Goal: Information Seeking & Learning: Learn about a topic

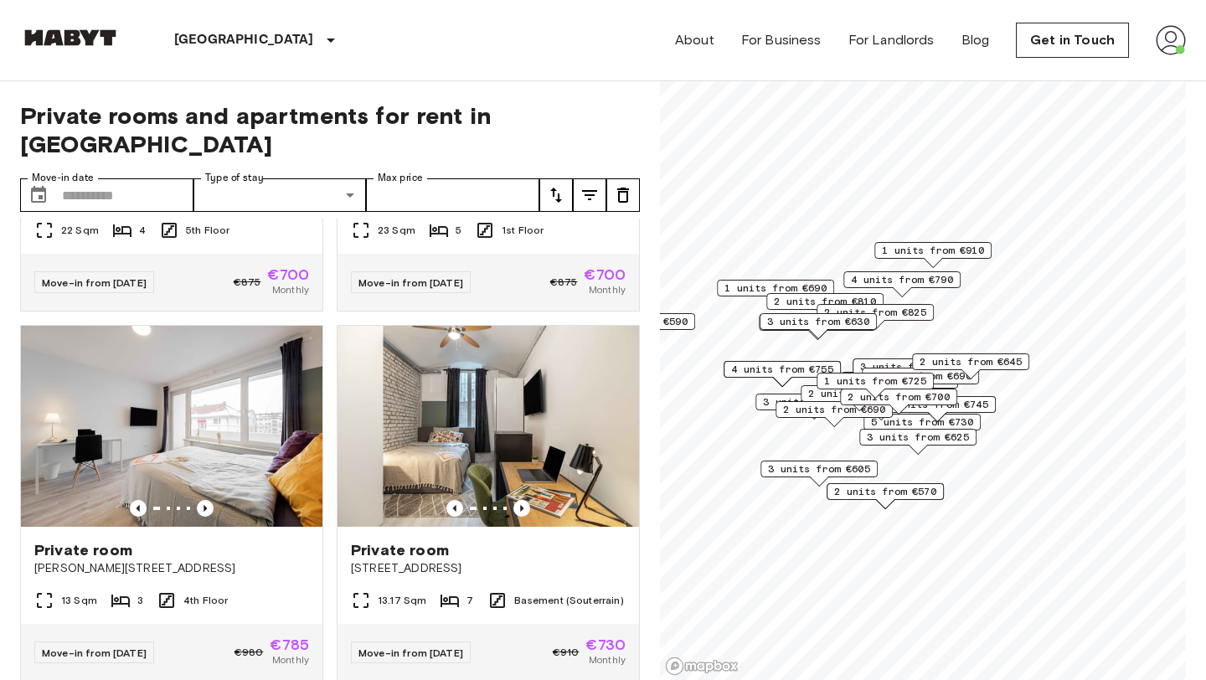
scroll to position [3244, 0]
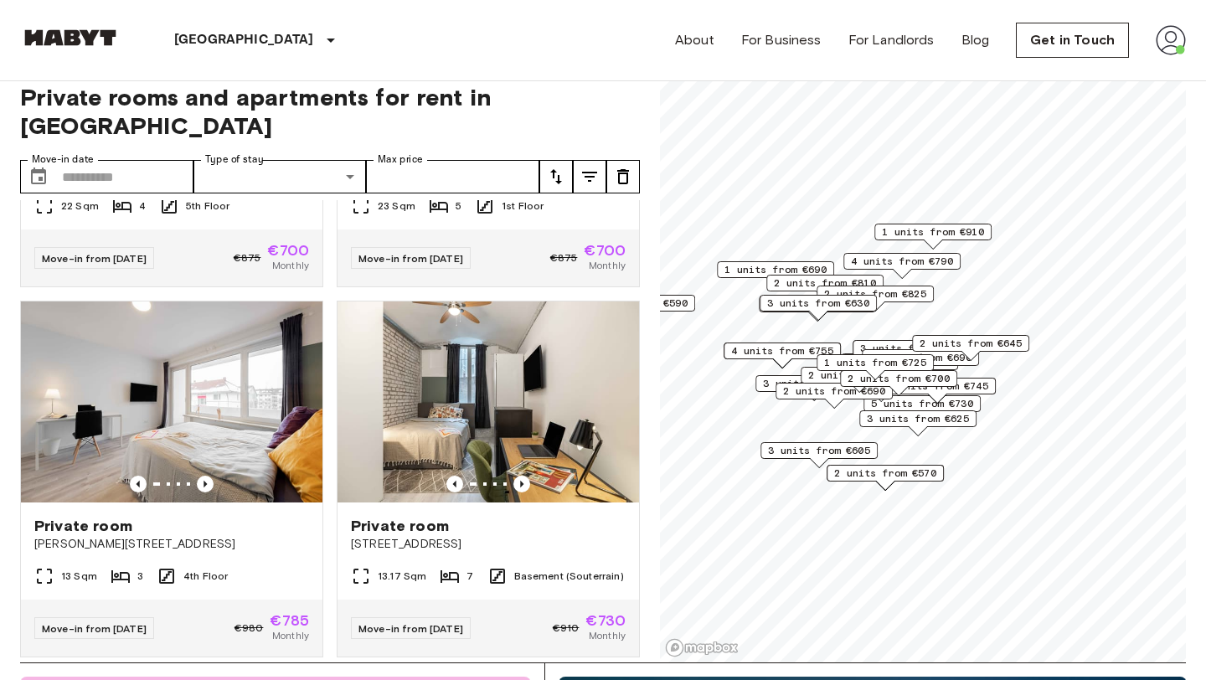
click at [193, 395] on img at bounding box center [171, 401] width 301 height 201
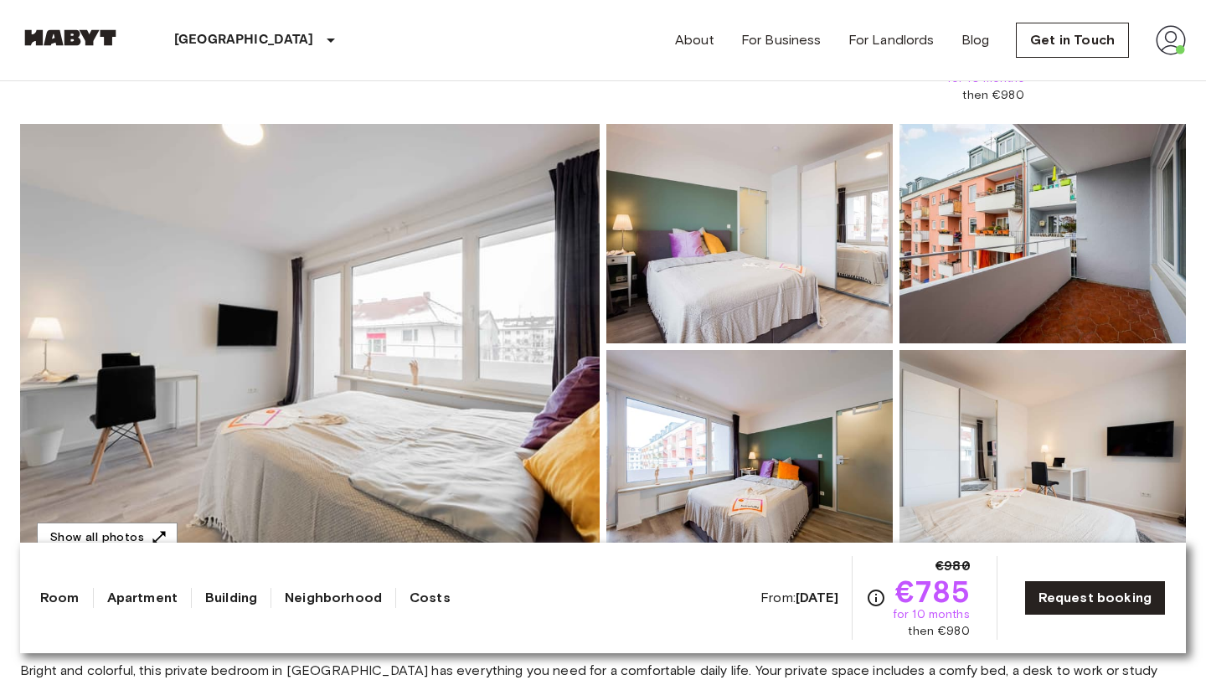
click at [463, 336] on img at bounding box center [309, 347] width 579 height 446
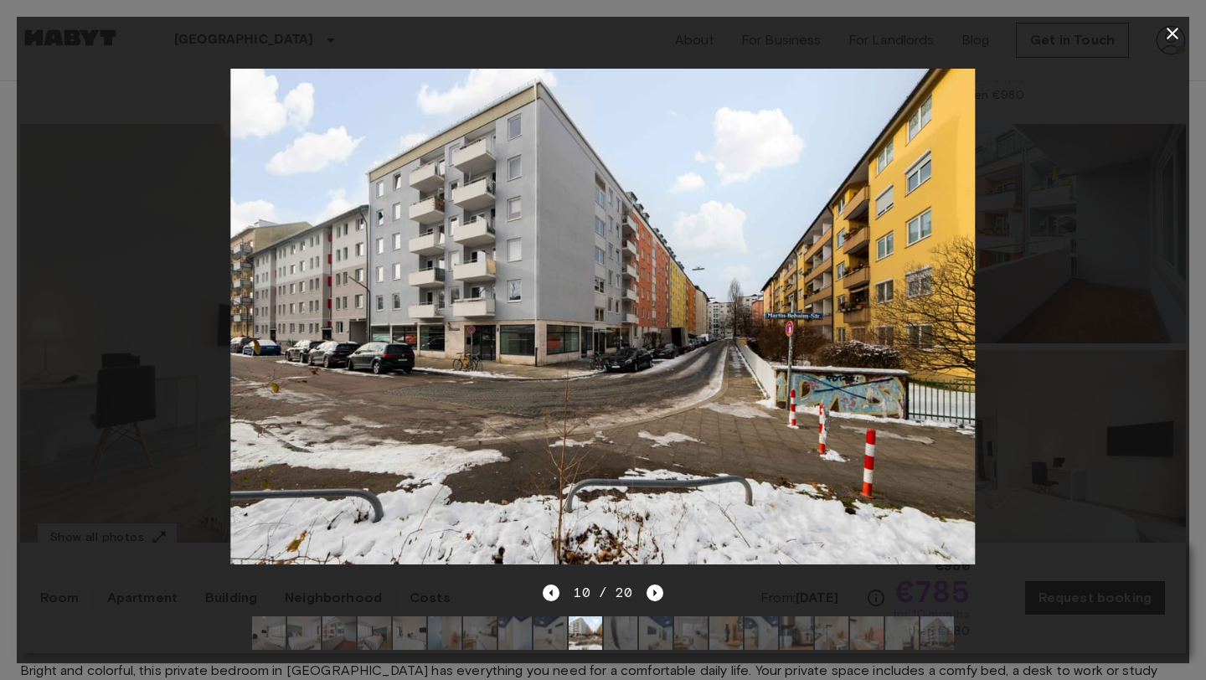
click at [1171, 13] on div at bounding box center [603, 340] width 1206 height 680
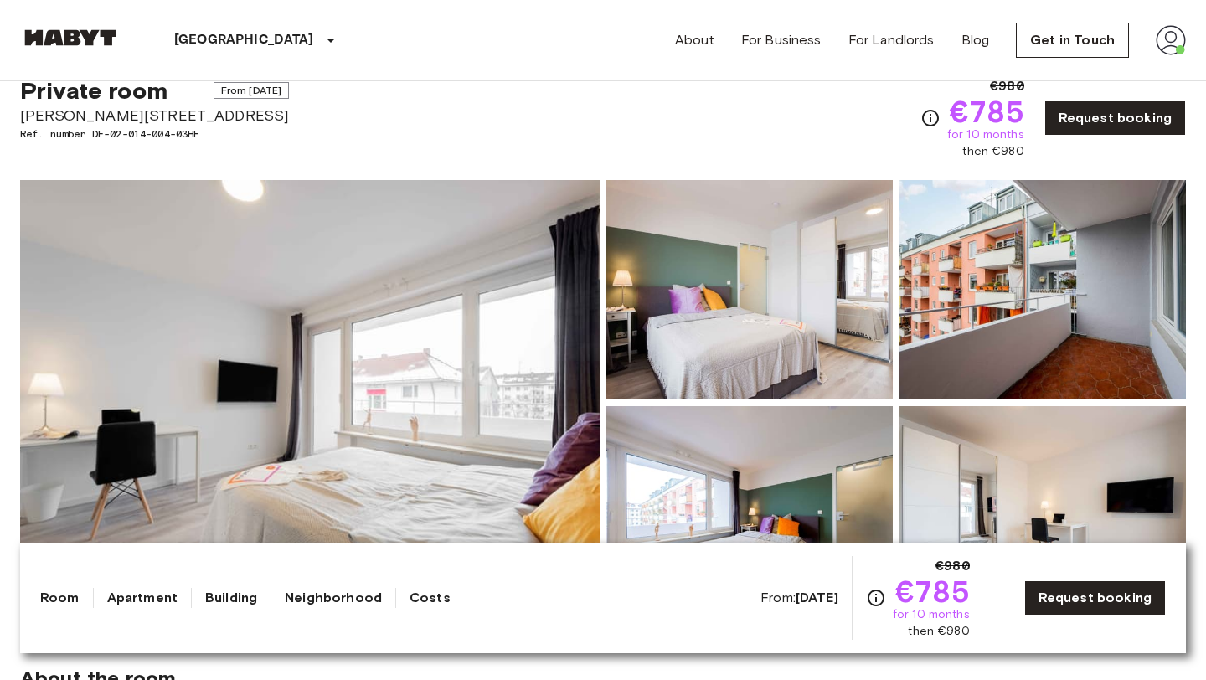
scroll to position [64, 0]
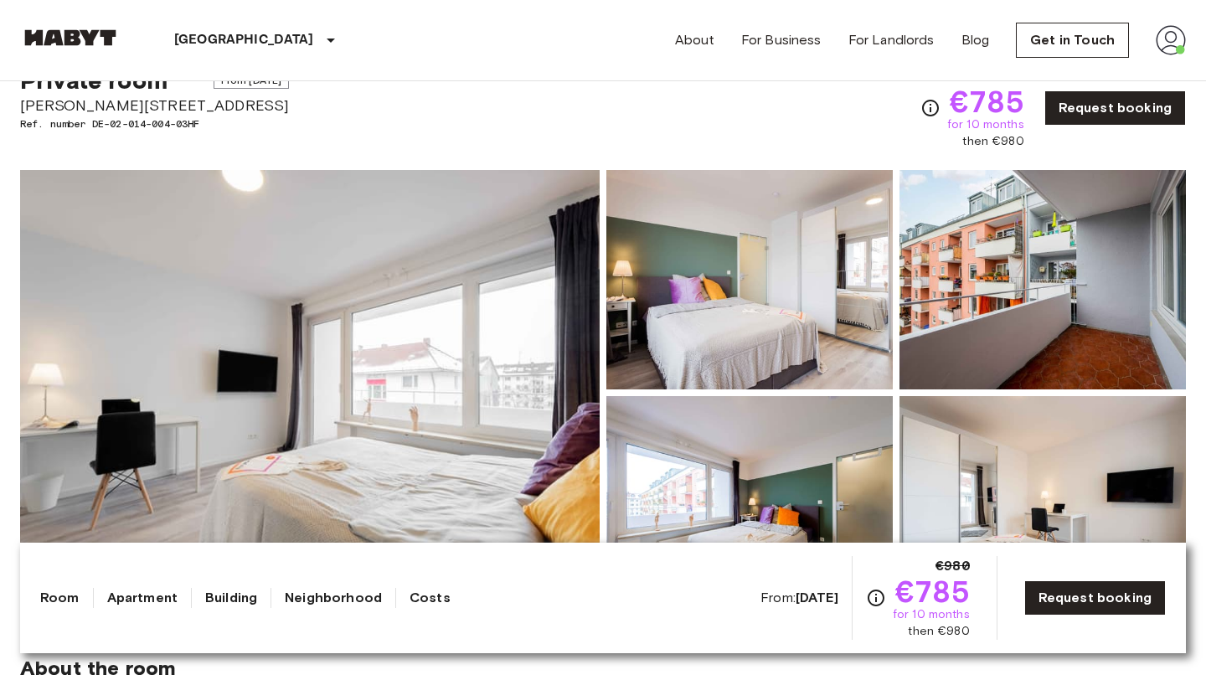
click at [418, 406] on img at bounding box center [309, 393] width 579 height 446
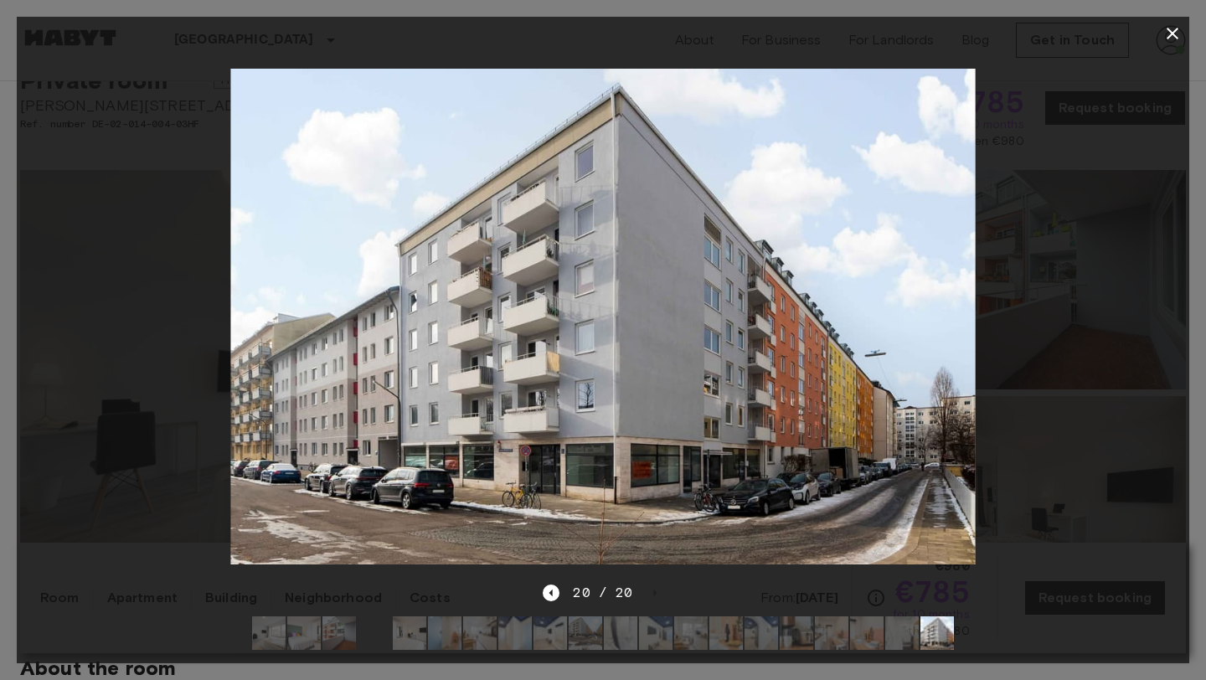
click at [1176, 25] on icon "button" at bounding box center [1172, 33] width 20 height 20
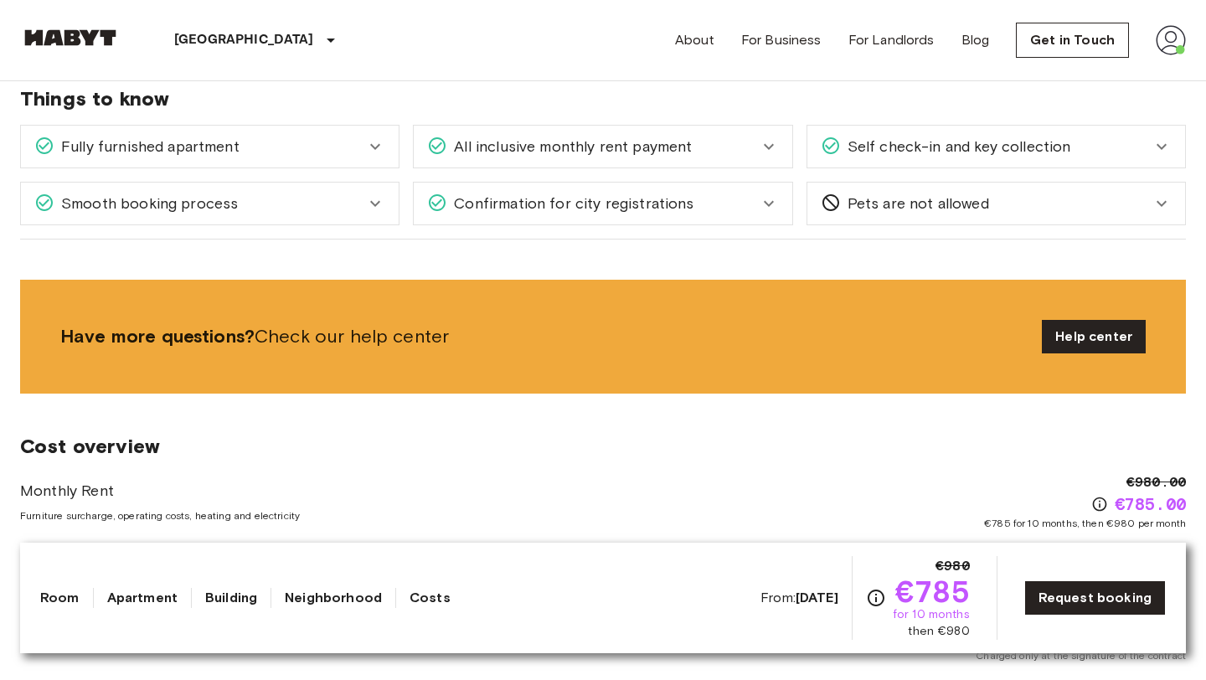
scroll to position [1711, 0]
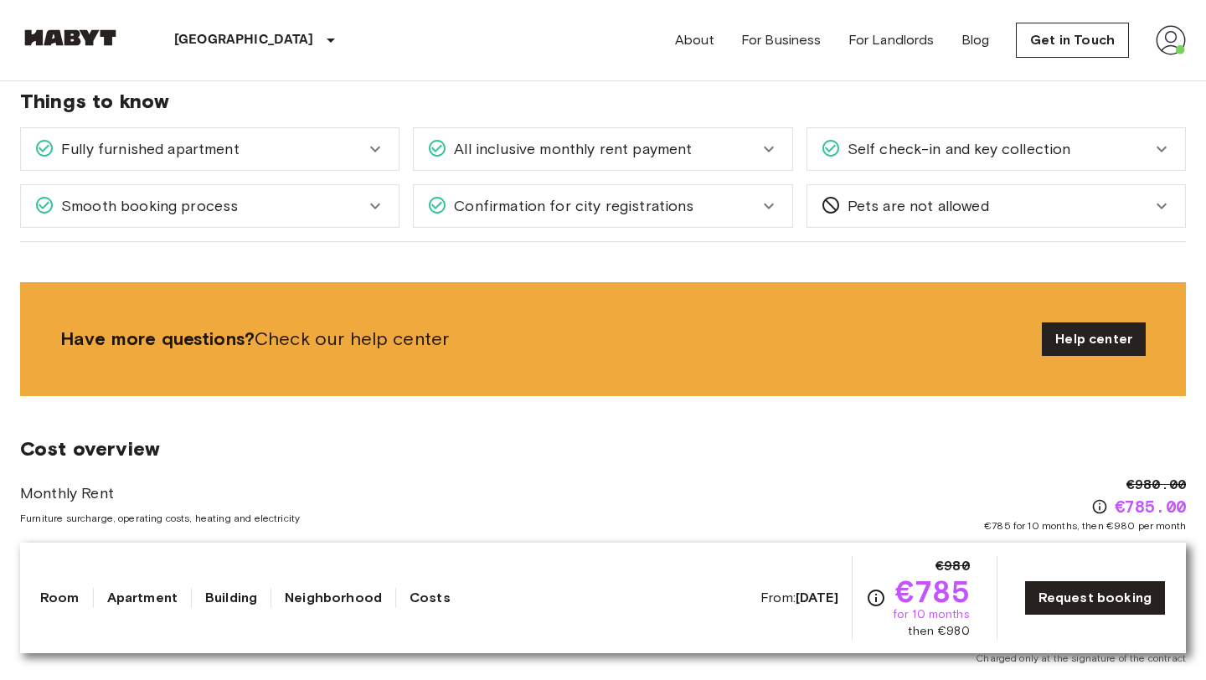
click at [959, 138] on span "Self check-in and key collection" at bounding box center [956, 149] width 230 height 22
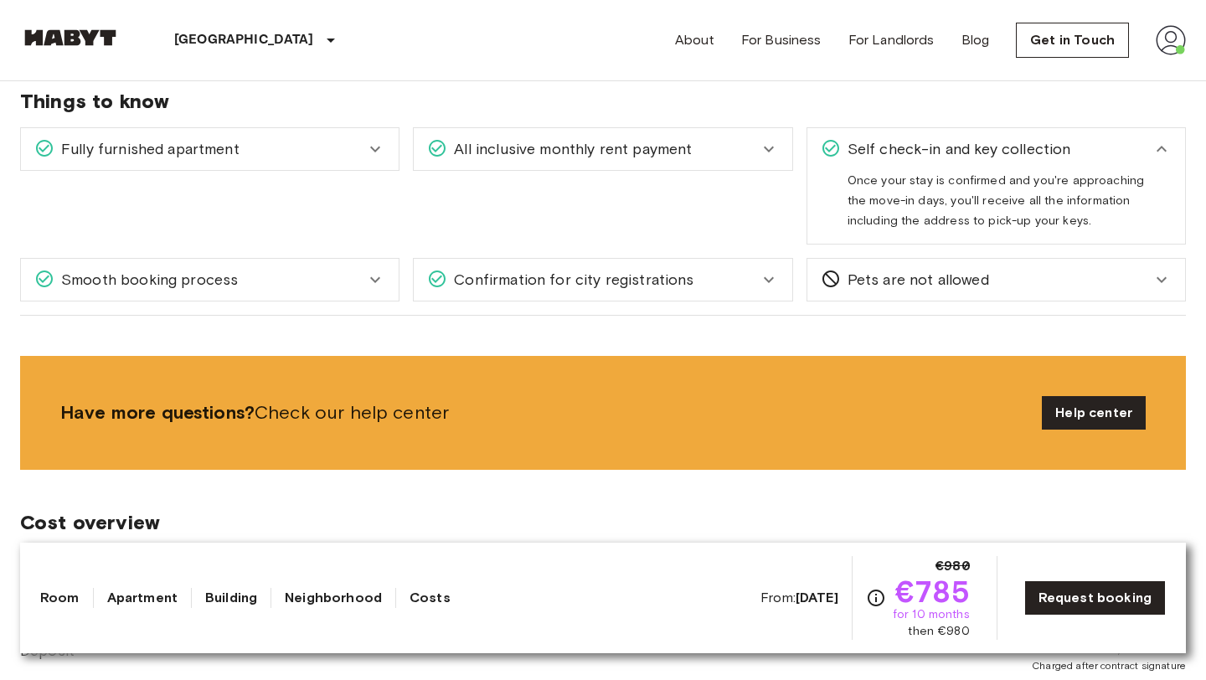
click at [992, 138] on span "Self check-in and key collection" at bounding box center [956, 149] width 230 height 22
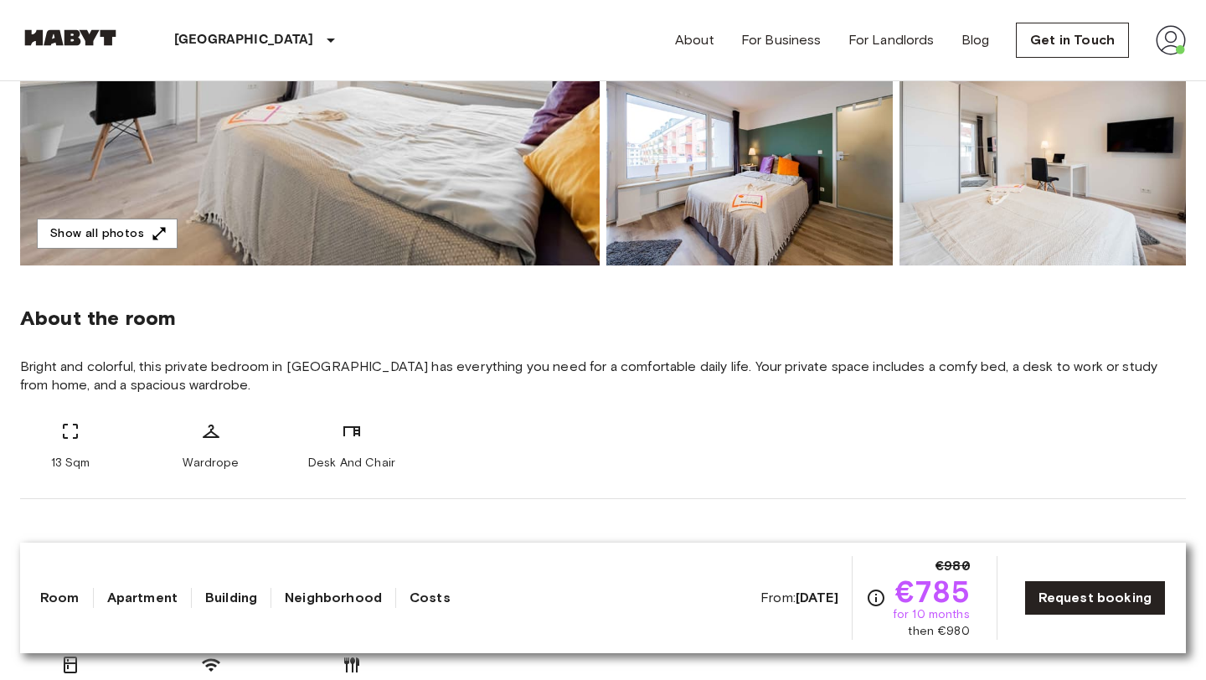
scroll to position [409, 0]
